Goal: Find specific page/section: Find specific page/section

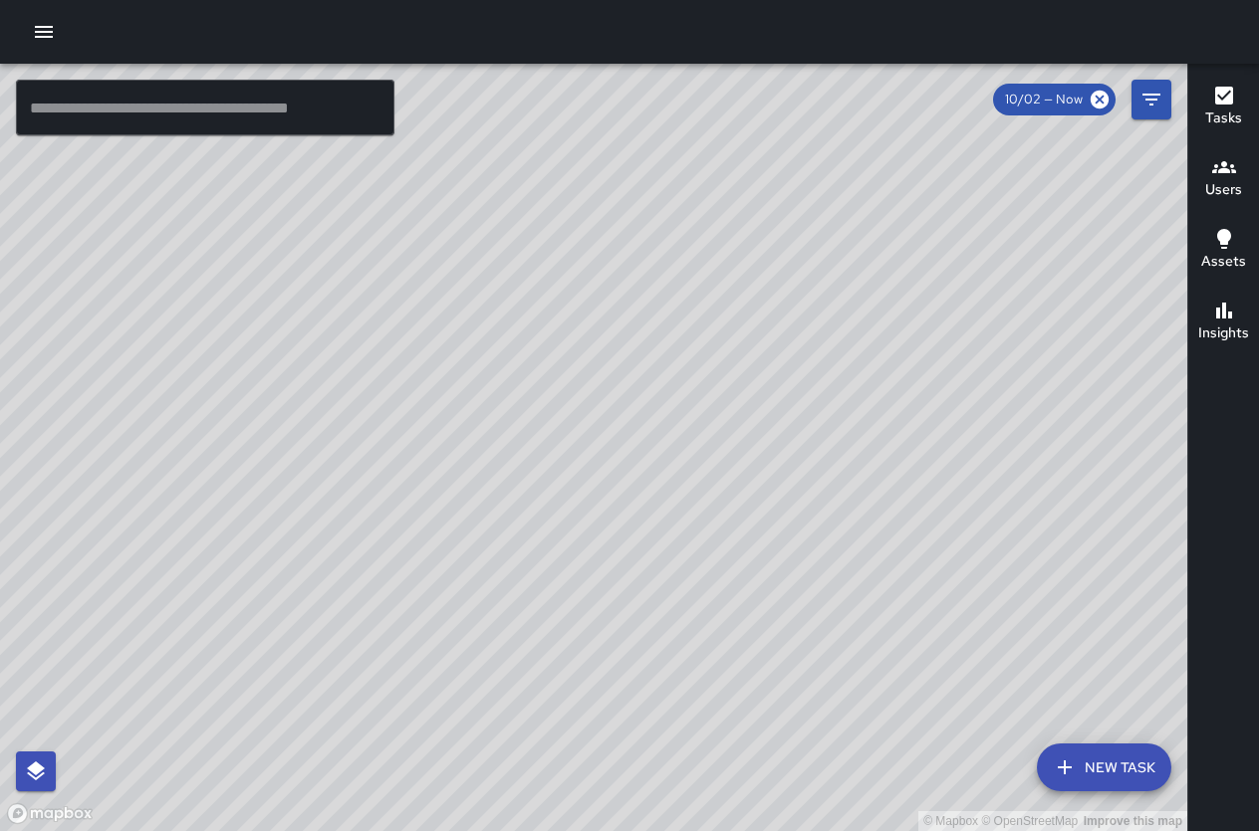
drag, startPoint x: 758, startPoint y: 410, endPoint x: 556, endPoint y: 261, distance: 251.3
click at [556, 261] on div "© Mapbox © OpenStreetMap Improve this map" at bounding box center [593, 448] width 1187 height 768
drag, startPoint x: 740, startPoint y: 347, endPoint x: 669, endPoint y: 594, distance: 257.8
click at [659, 622] on div "© Mapbox © OpenStreetMap Improve this map" at bounding box center [593, 448] width 1187 height 768
drag, startPoint x: 1014, startPoint y: 564, endPoint x: 691, endPoint y: 286, distance: 425.8
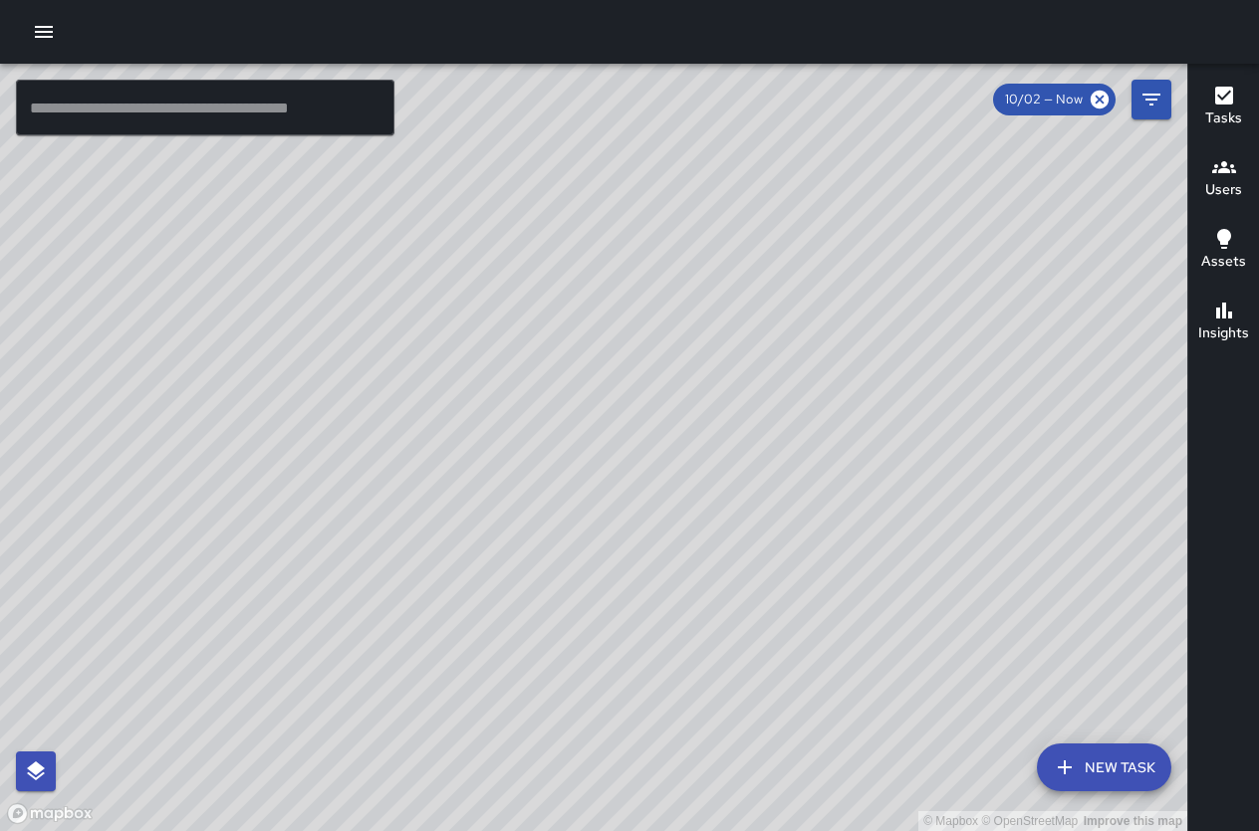
click at [692, 285] on div "© Mapbox © OpenStreetMap Improve this map" at bounding box center [593, 448] width 1187 height 768
drag, startPoint x: 879, startPoint y: 618, endPoint x: 838, endPoint y: 298, distance: 323.2
click at [841, 293] on div "© Mapbox © OpenStreetMap Improve this map" at bounding box center [593, 448] width 1187 height 768
drag, startPoint x: 488, startPoint y: 276, endPoint x: 1003, endPoint y: 888, distance: 800.1
click at [1003, 830] on html "© Mapbox © OpenStreetMap Improve this map ​ New Task 10/02 — Now Map Layers Tas…" at bounding box center [629, 415] width 1259 height 831
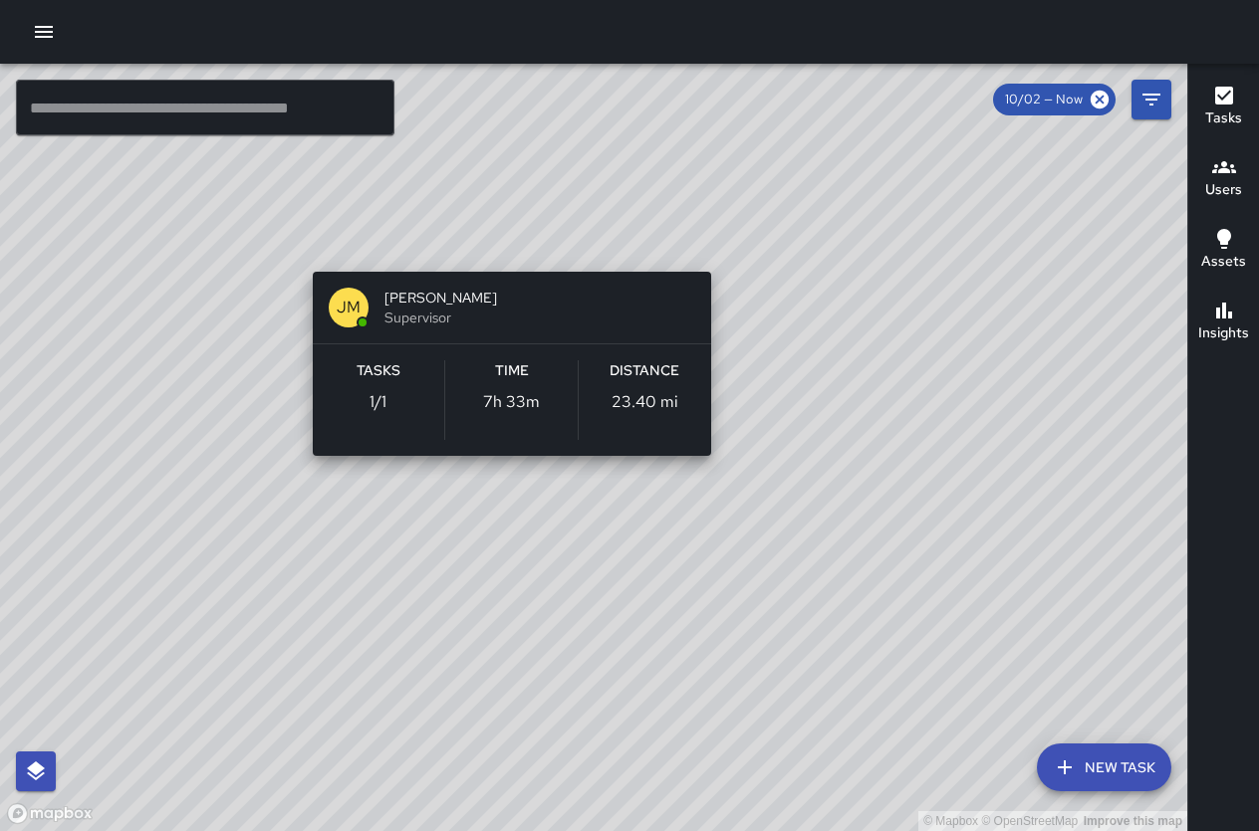
drag, startPoint x: 906, startPoint y: 384, endPoint x: 501, endPoint y: 244, distance: 428.9
click at [501, 244] on div "© Mapbox © OpenStreetMap Improve this map [PERSON_NAME] [PERSON_NAME] Superviso…" at bounding box center [593, 448] width 1187 height 768
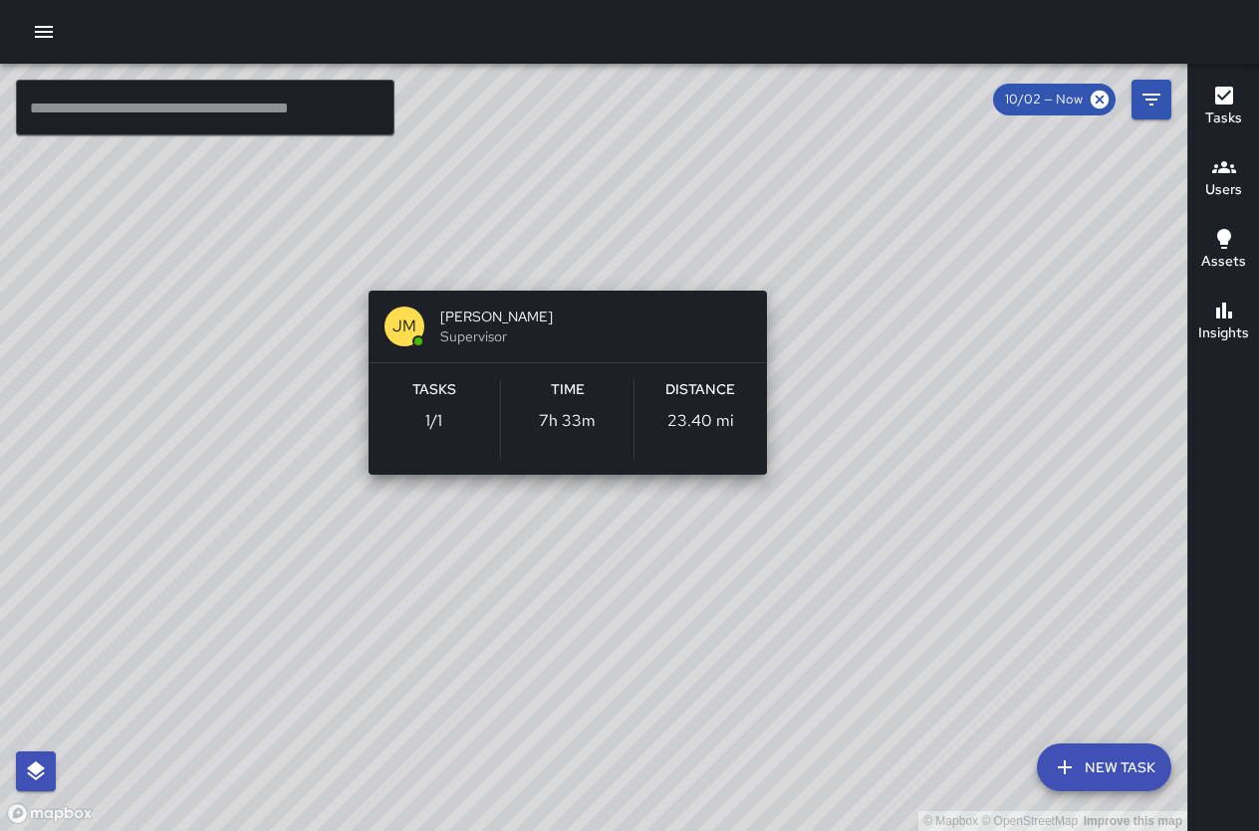
drag, startPoint x: 501, startPoint y: 244, endPoint x: 557, endPoint y: 264, distance: 59.2
click at [557, 264] on div "© Mapbox © OpenStreetMap Improve this map [PERSON_NAME] [PERSON_NAME] Superviso…" at bounding box center [593, 448] width 1187 height 768
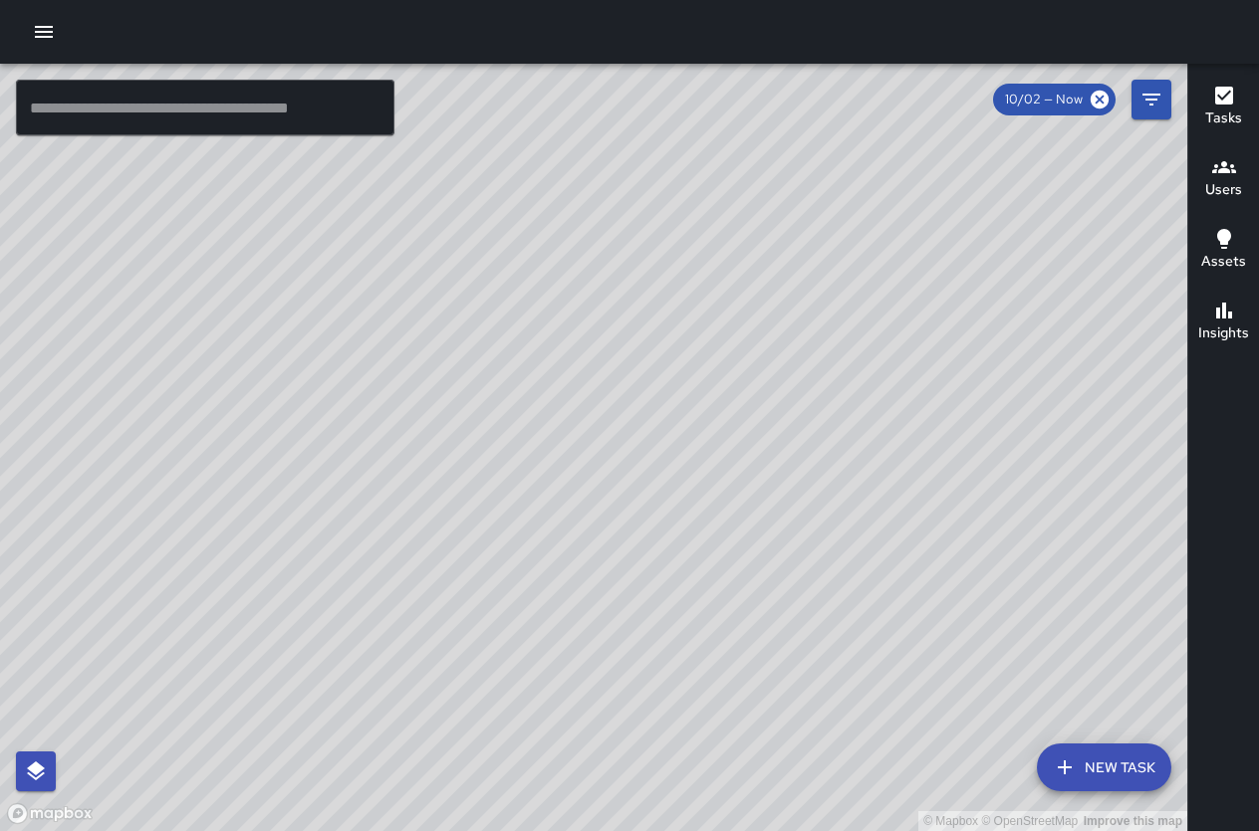
drag, startPoint x: 366, startPoint y: 207, endPoint x: 841, endPoint y: 635, distance: 639.5
click at [882, 664] on div "© Mapbox © OpenStreetMap Improve this map" at bounding box center [593, 448] width 1187 height 768
drag, startPoint x: 947, startPoint y: 466, endPoint x: 684, endPoint y: 463, distance: 262.9
click at [690, 463] on div "© Mapbox © OpenStreetMap Improve this map" at bounding box center [593, 448] width 1187 height 768
drag, startPoint x: 896, startPoint y: 566, endPoint x: 687, endPoint y: 577, distance: 209.4
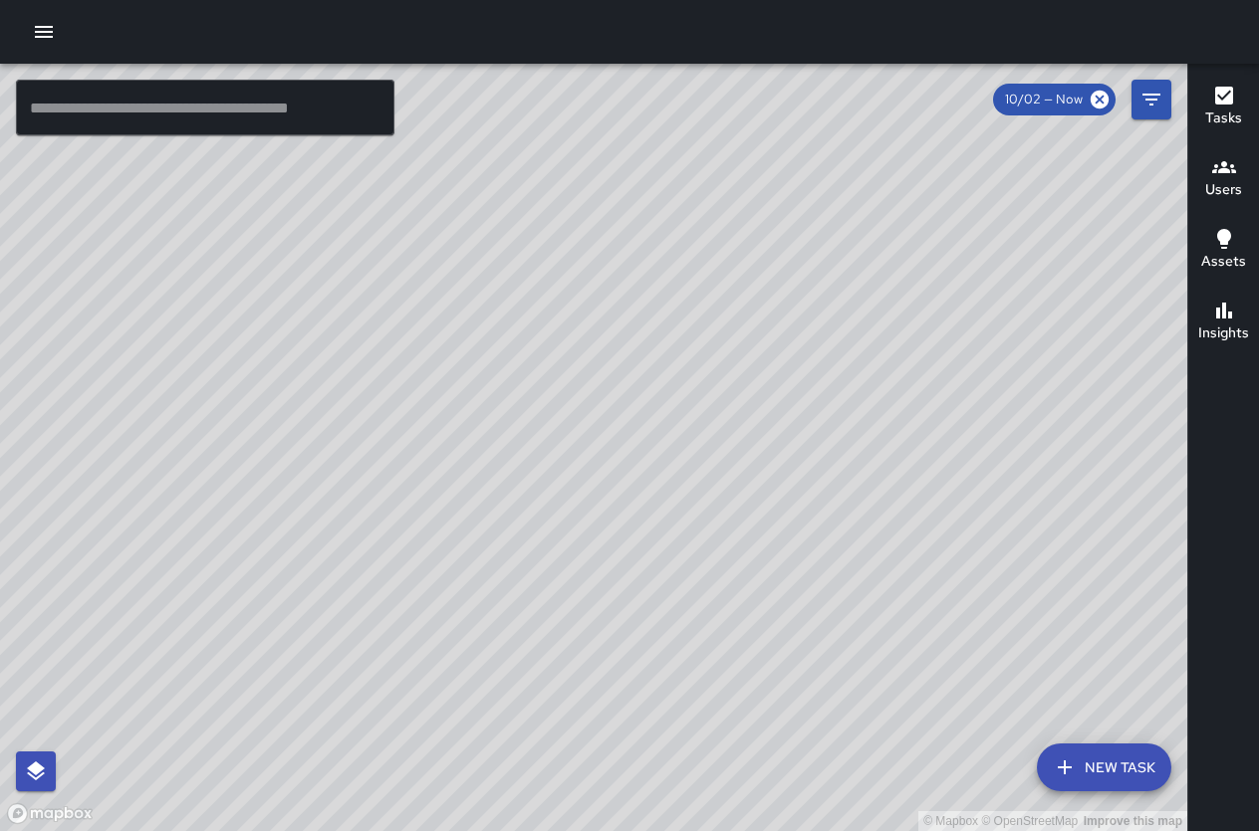
click at [687, 577] on div "© Mapbox © OpenStreetMap Improve this map" at bounding box center [593, 448] width 1187 height 768
